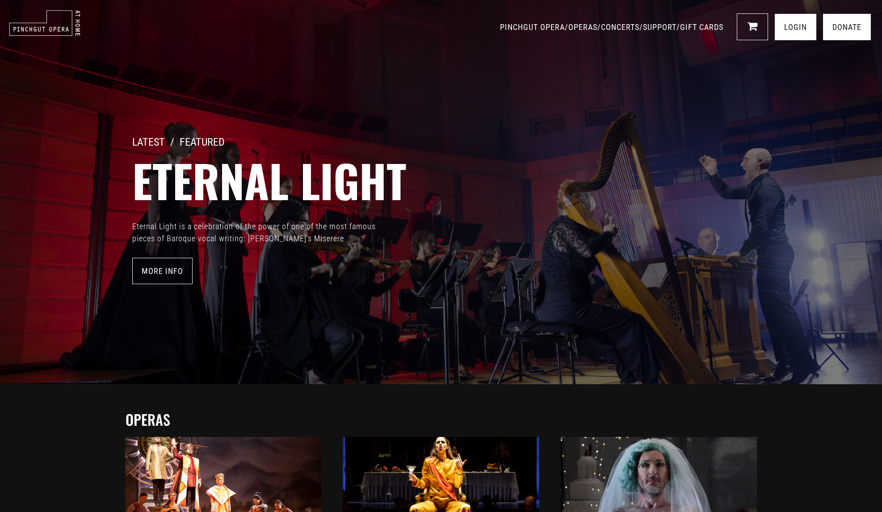
click at [791, 28] on link "LOGIN" at bounding box center [796, 27] width 42 height 26
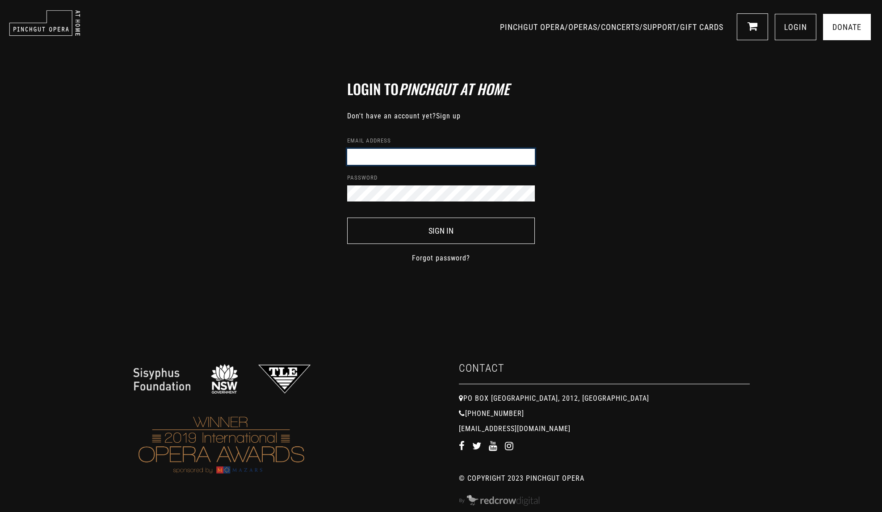
click at [485, 155] on input "Email address" at bounding box center [441, 157] width 188 height 16
click at [612, 176] on div "Login to Pinchgut At Home Don't have an account yet? Sign up Email address Pass…" at bounding box center [441, 167] width 882 height 281
click at [455, 161] on input "Email address" at bounding box center [441, 157] width 188 height 16
type input "[EMAIL_ADDRESS][DOMAIN_NAME]"
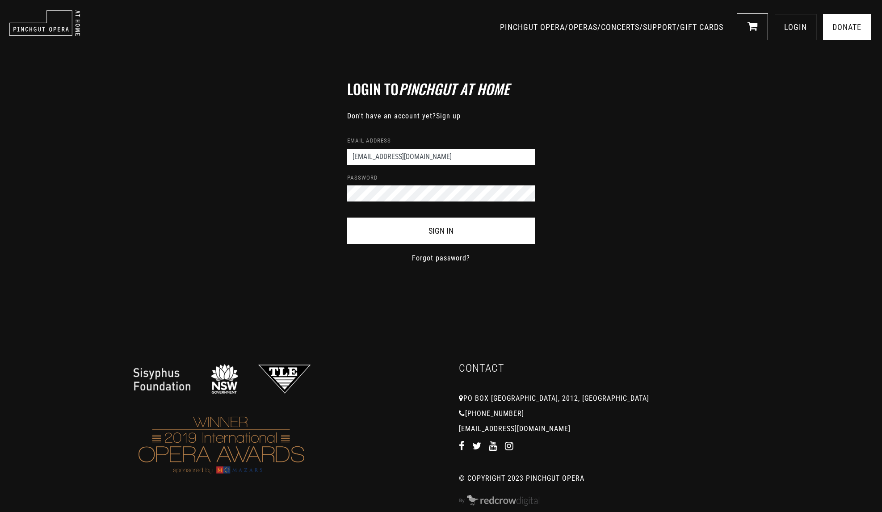
click at [425, 226] on button "Sign In" at bounding box center [441, 231] width 188 height 26
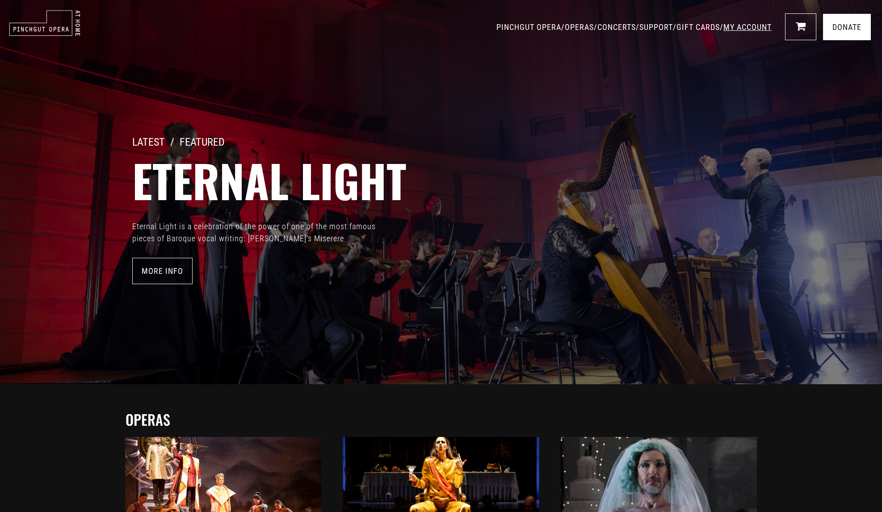
click at [733, 23] on link "MY ACCOUNT" at bounding box center [747, 26] width 48 height 9
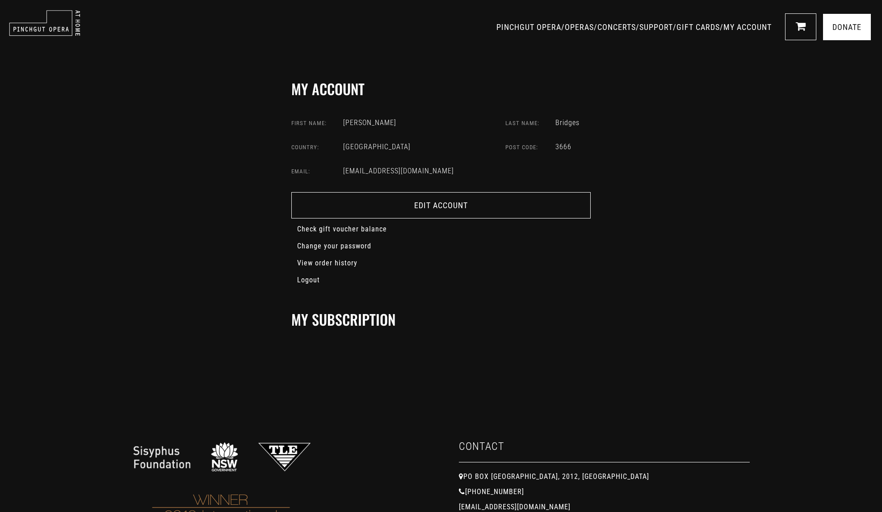
click at [399, 171] on td "[EMAIL_ADDRESS][DOMAIN_NAME]" at bounding box center [424, 171] width 163 height 24
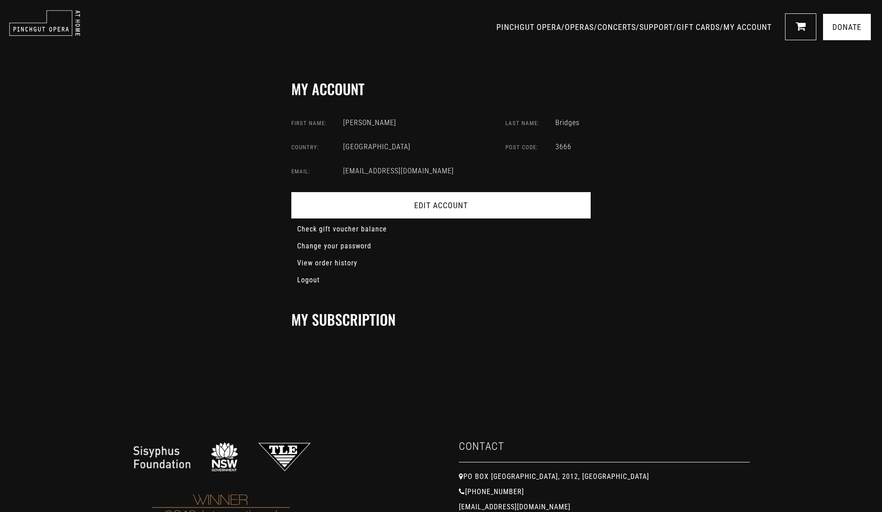
click at [408, 197] on link "Edit Account" at bounding box center [440, 205] width 299 height 26
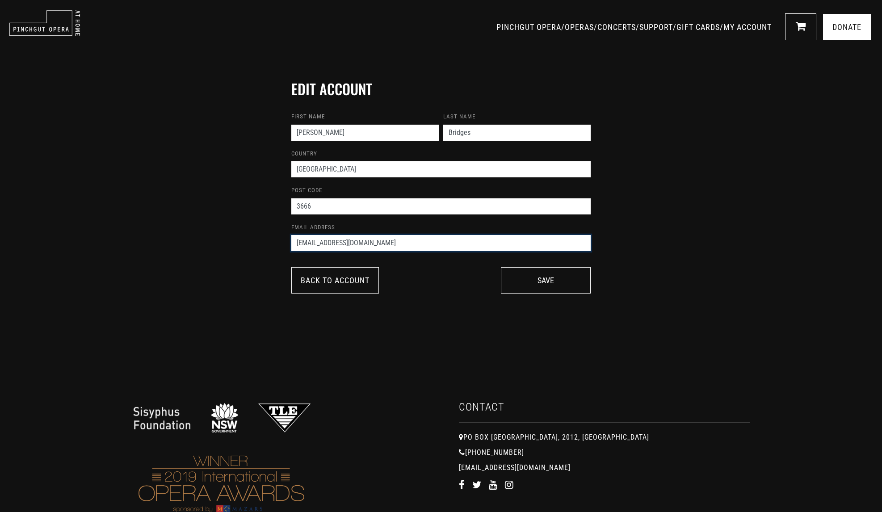
drag, startPoint x: 385, startPoint y: 243, endPoint x: 293, endPoint y: 236, distance: 93.2
type input "[EMAIL_ADDRESS][DOMAIN_NAME]"
click at [540, 279] on button "Save" at bounding box center [546, 280] width 90 height 26
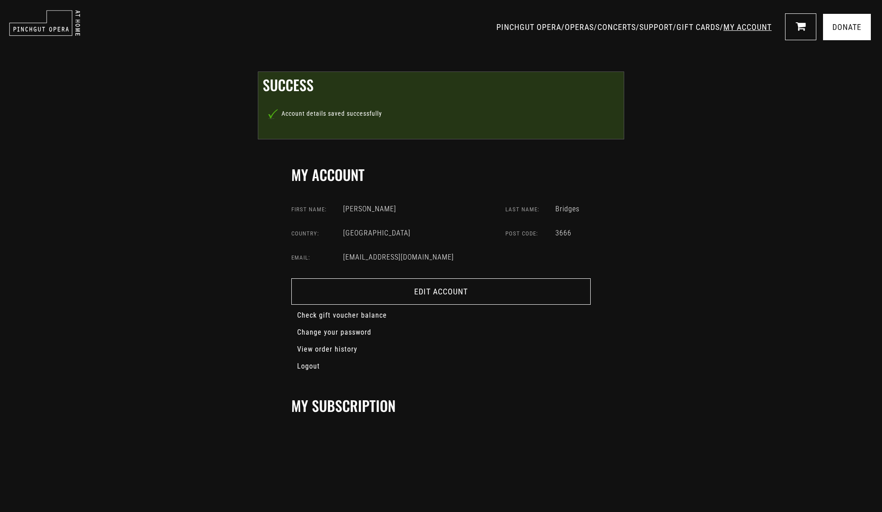
click at [760, 28] on link "MY ACCOUNT" at bounding box center [747, 26] width 48 height 9
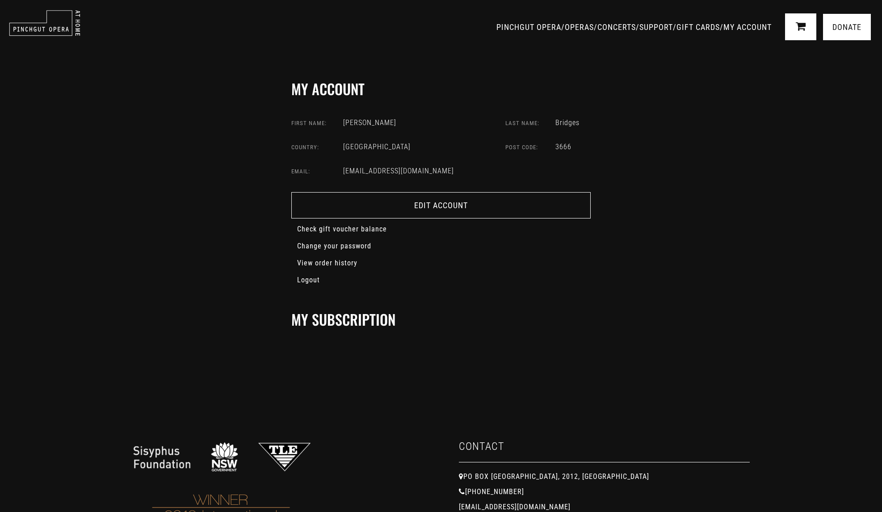
click at [788, 23] on link "0" at bounding box center [800, 26] width 31 height 27
